Goal: Find specific page/section: Find specific page/section

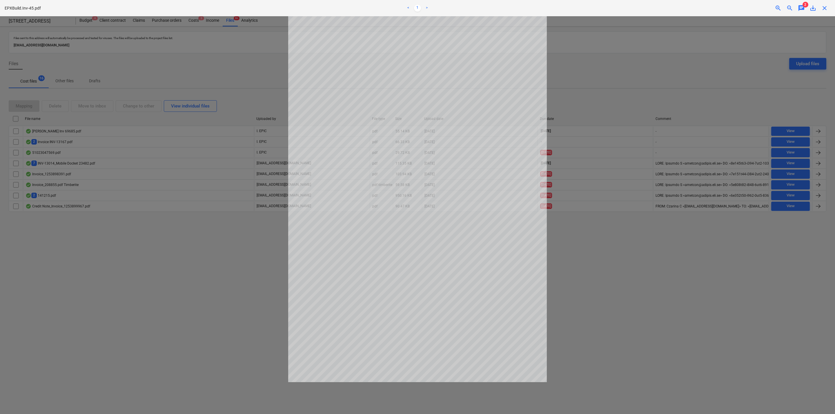
click at [154, 238] on div at bounding box center [417, 215] width 835 height 398
click at [692, 281] on div at bounding box center [417, 215] width 835 height 398
click at [11, 7] on p "EPXBuild.Inv-45.pdf" at bounding box center [23, 8] width 36 height 6
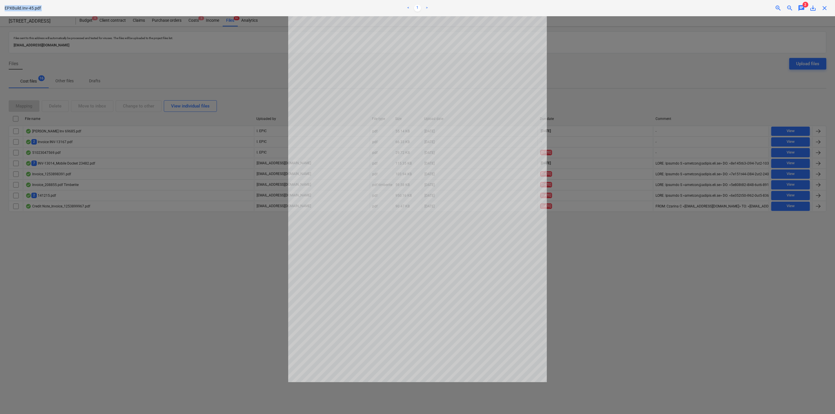
copy div "EPXBuild.Inv-45.pdf < 1 > zoom_in zoom_out chat"
click at [98, 329] on div at bounding box center [417, 215] width 835 height 398
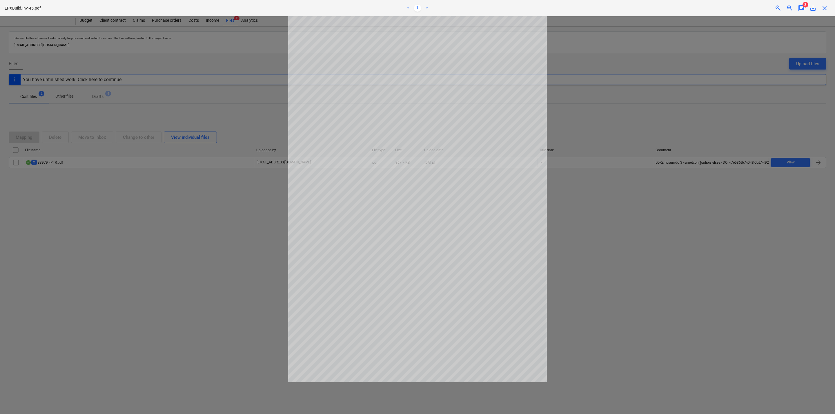
click at [224, 268] on div at bounding box center [417, 215] width 835 height 398
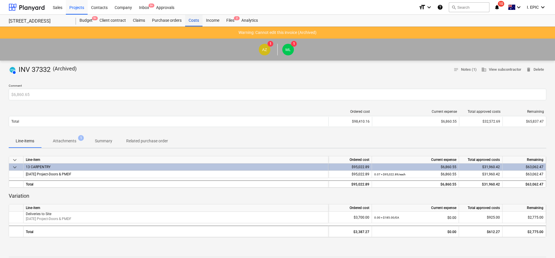
click at [193, 22] on div "Costs" at bounding box center [193, 21] width 17 height 12
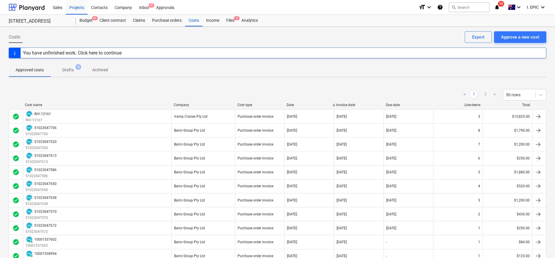
click at [105, 55] on div "You have unfinished work. Click here to continue" at bounding box center [72, 53] width 99 height 6
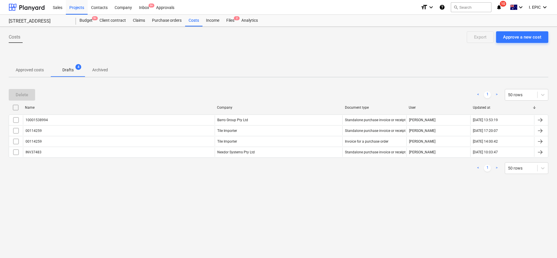
click at [183, 206] on div "Costs Approve a new cost Export Approved costs Drafts 4 Archived Delete < 1 > 5…" at bounding box center [278, 142] width 557 height 231
click at [30, 68] on p "Approved costs" at bounding box center [30, 70] width 28 height 6
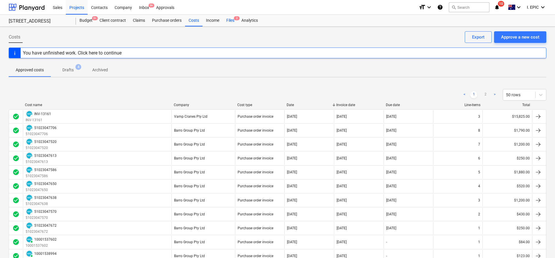
click at [232, 20] on div "Files 2" at bounding box center [230, 21] width 15 height 12
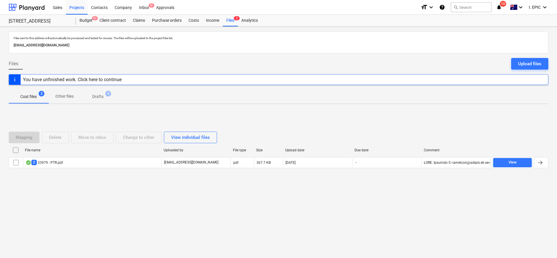
click at [144, 232] on div "Files sent to this address will automatically be processed and tested for virus…" at bounding box center [278, 142] width 557 height 231
click at [463, 7] on button "search Search" at bounding box center [471, 7] width 41 height 10
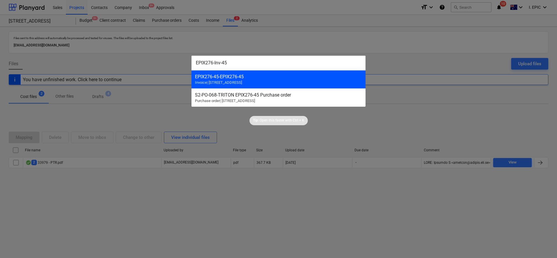
type input "EPIX276-Inv-45"
click at [209, 79] on div "EPIX276-45 - EPIX276-45 Invoice | [STREET_ADDRESS]" at bounding box center [278, 79] width 174 height 18
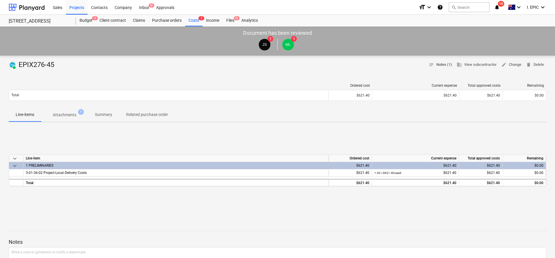
click at [440, 61] on span "notes Notes (1)" at bounding box center [440, 64] width 23 height 7
click at [58, 114] on p "Attachments" at bounding box center [64, 115] width 23 height 6
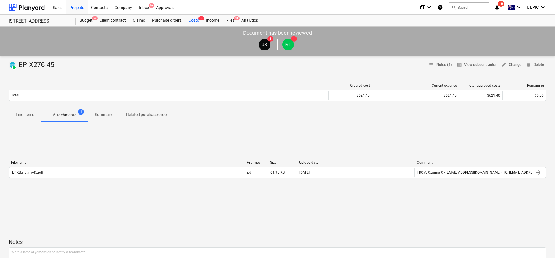
click at [93, 200] on div "File name File type Size Upload date Comment EPXBuild.Inv-45.pdf pdf 61.95 KB […" at bounding box center [277, 170] width 537 height 87
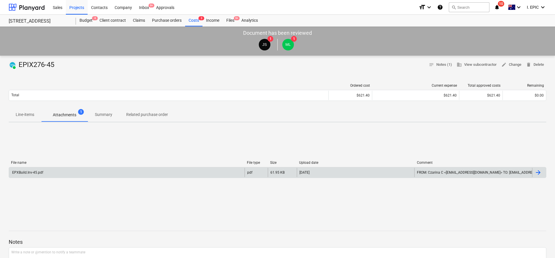
click at [32, 173] on div "EPXBuild.Inv-45.pdf" at bounding box center [27, 173] width 32 height 4
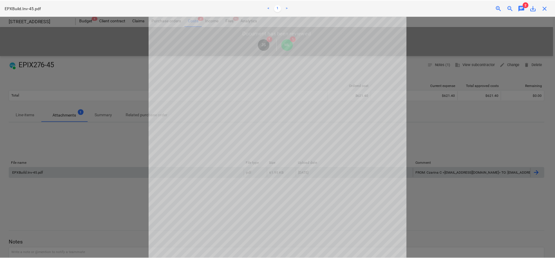
scroll to position [126, 0]
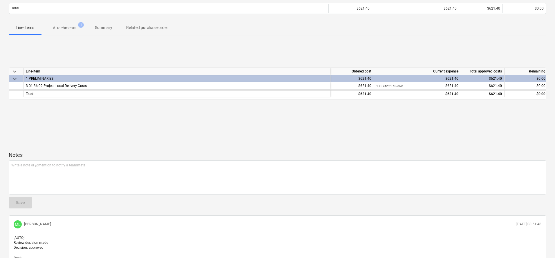
scroll to position [121, 0]
